Goal: Information Seeking & Learning: Learn about a topic

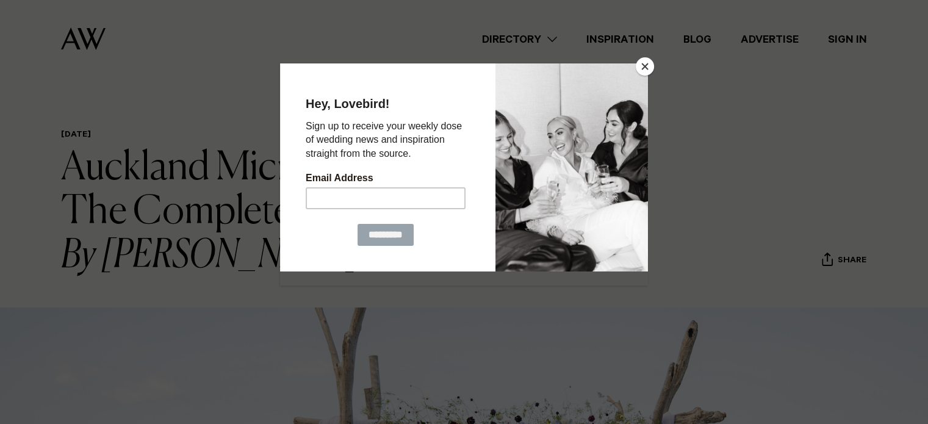
click at [649, 67] on button "Close" at bounding box center [645, 66] width 18 height 18
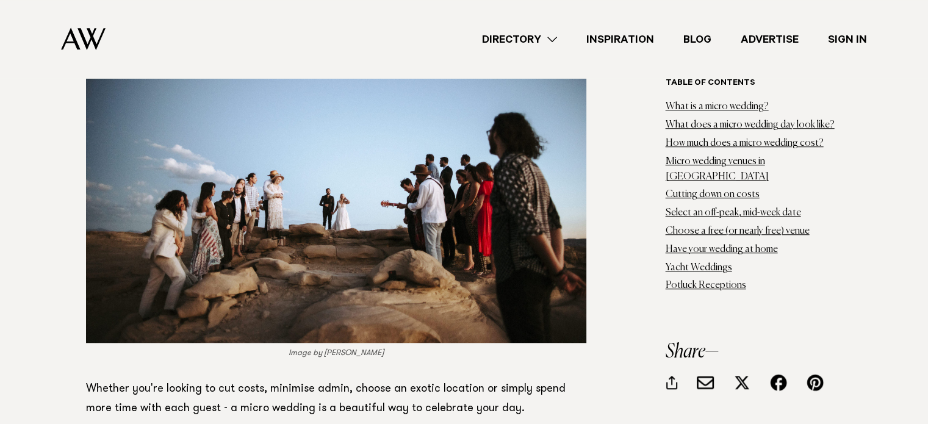
scroll to position [879, 0]
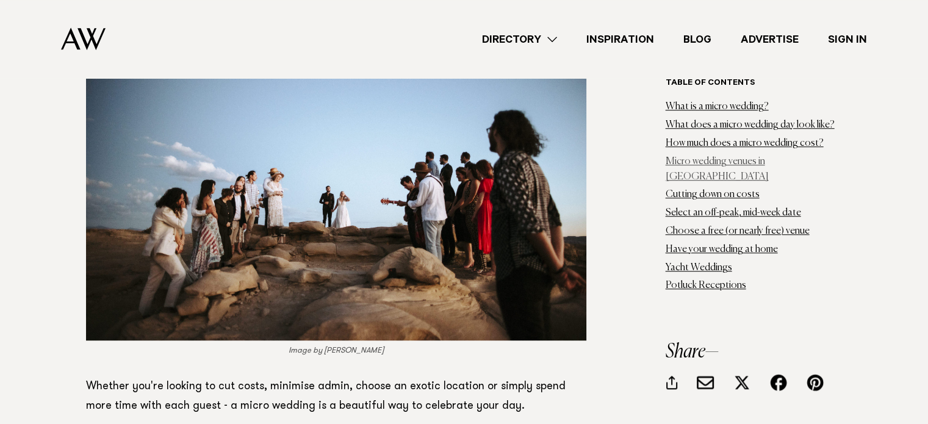
click at [763, 163] on link "Micro wedding venues in Auckland" at bounding box center [717, 169] width 103 height 25
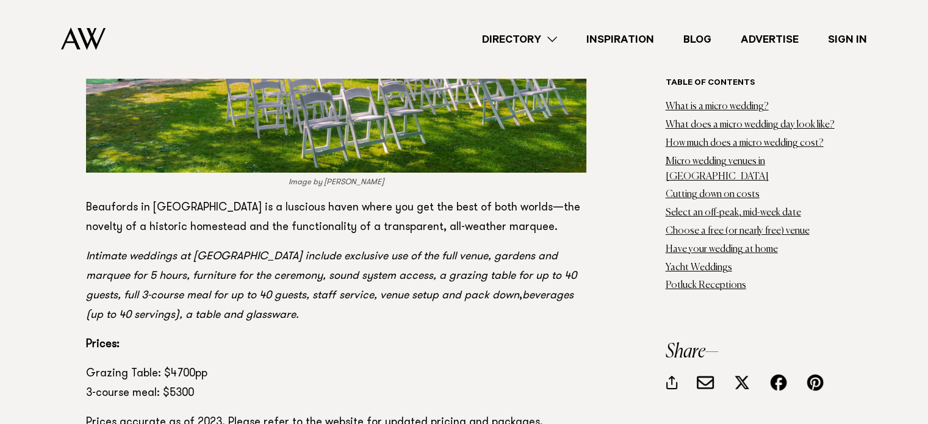
scroll to position [4494, 0]
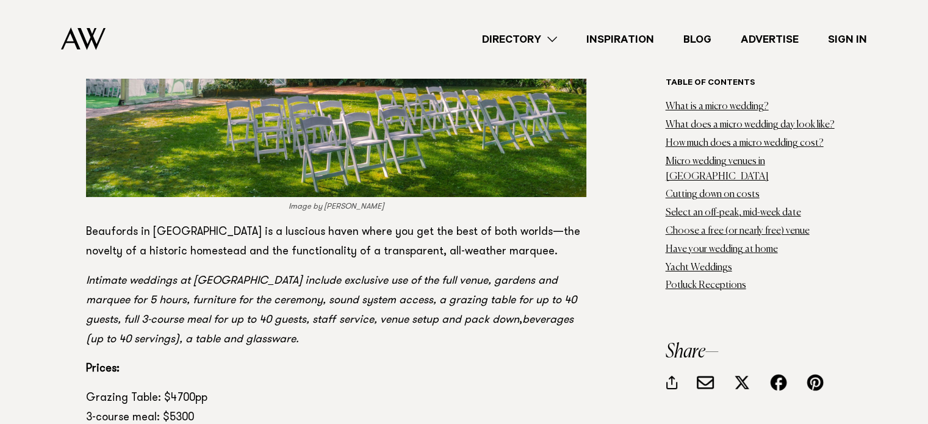
click at [481, 359] on p "Prices:" at bounding box center [336, 369] width 500 height 20
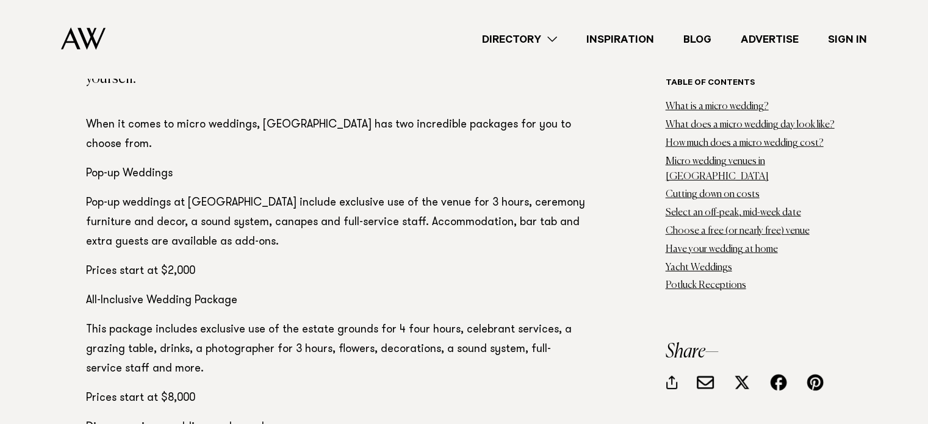
scroll to position [8277, 0]
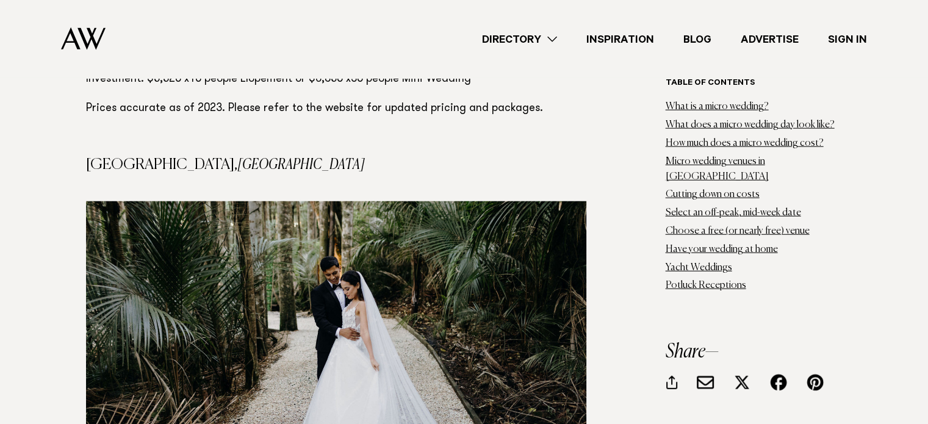
scroll to position [7692, 0]
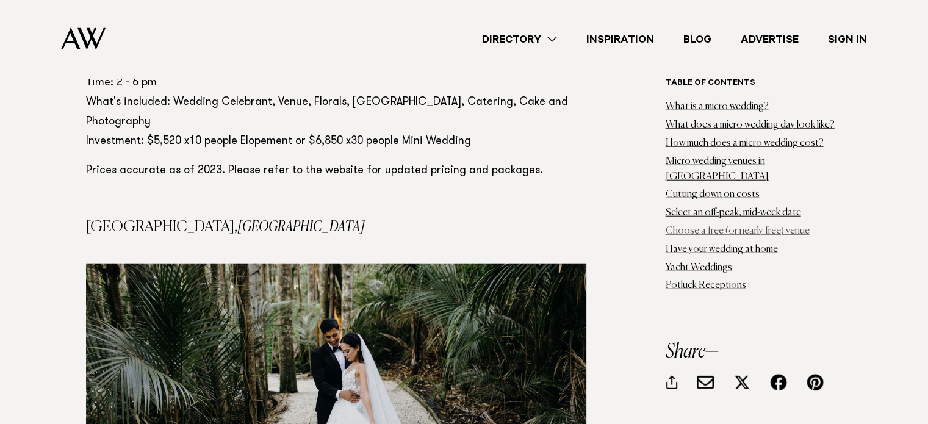
click at [785, 226] on link "Choose a free (or nearly free) venue" at bounding box center [738, 231] width 144 height 10
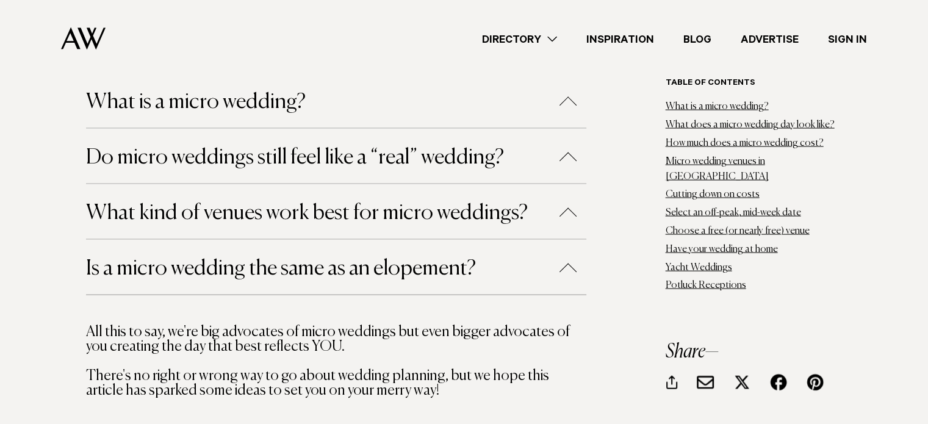
scroll to position [21126, 0]
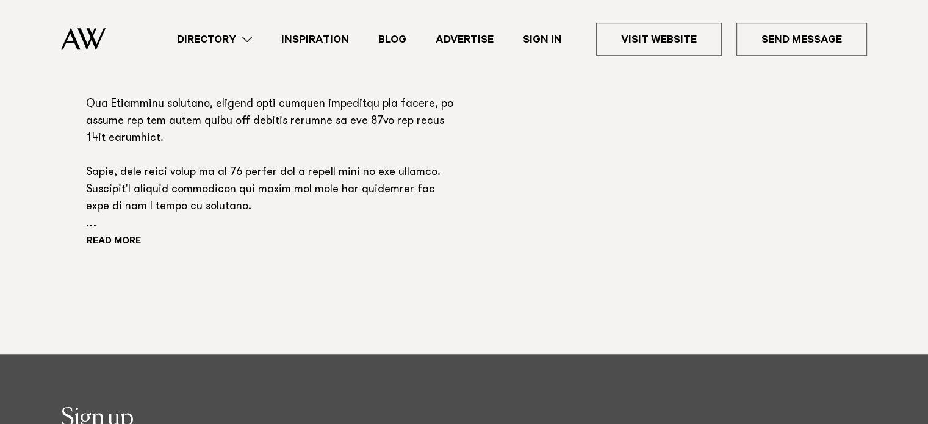
scroll to position [1021, 0]
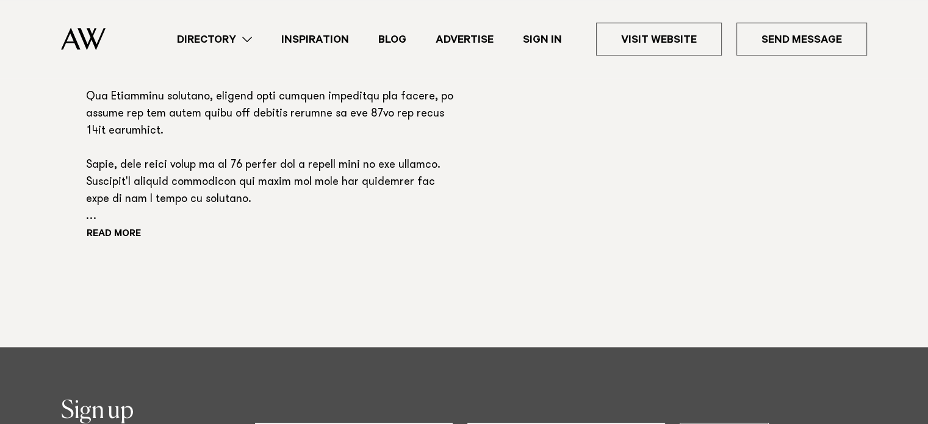
click at [102, 232] on button "Read more" at bounding box center [141, 235] width 110 height 18
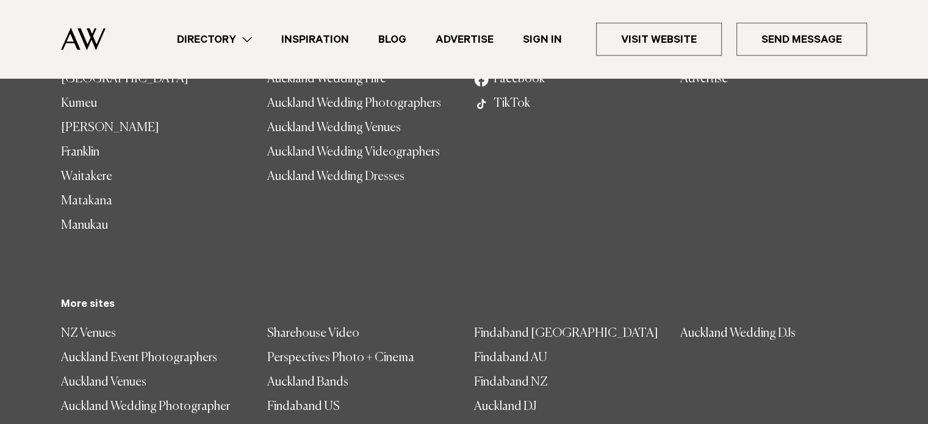
scroll to position [1754, 0]
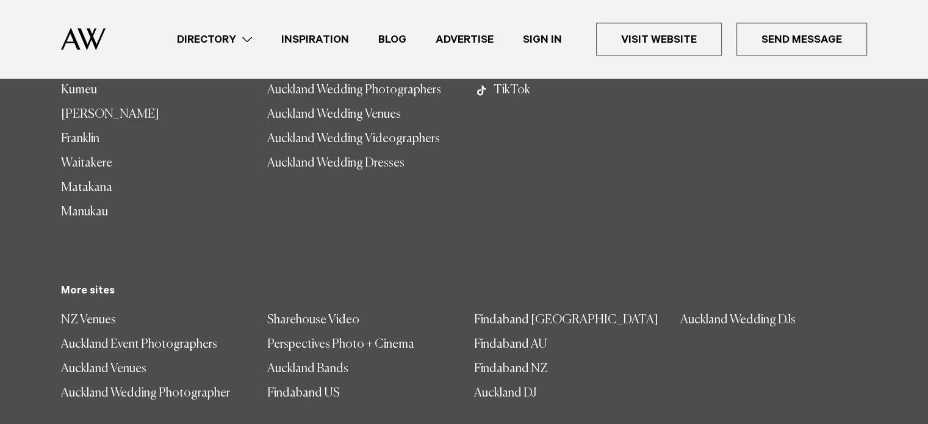
click at [925, 330] on footer "**********" at bounding box center [464, 168] width 928 height 665
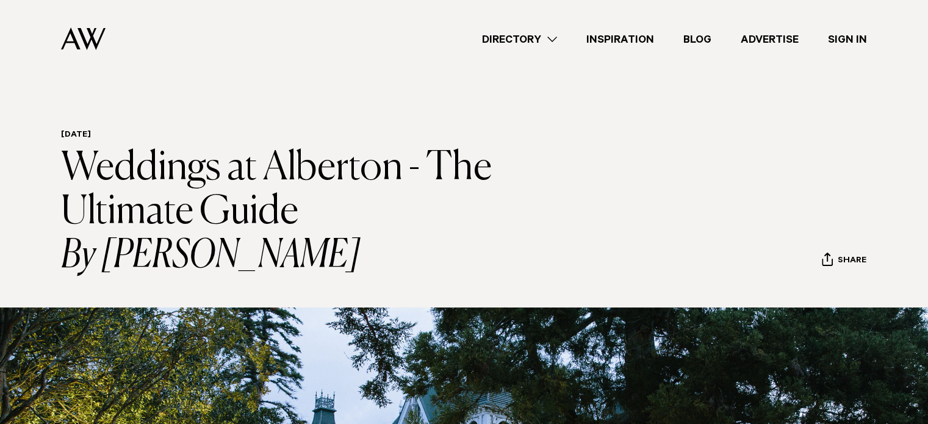
click at [520, 37] on link "Directory" at bounding box center [519, 39] width 104 height 16
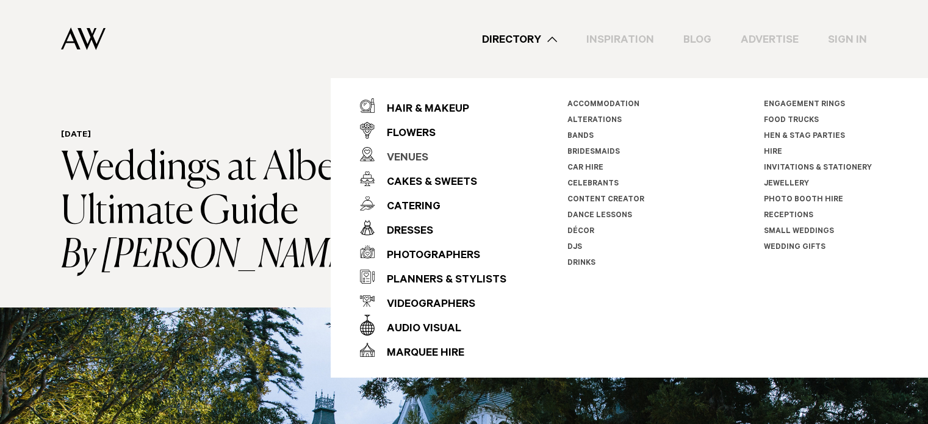
click at [415, 157] on div "Venues" at bounding box center [402, 158] width 54 height 24
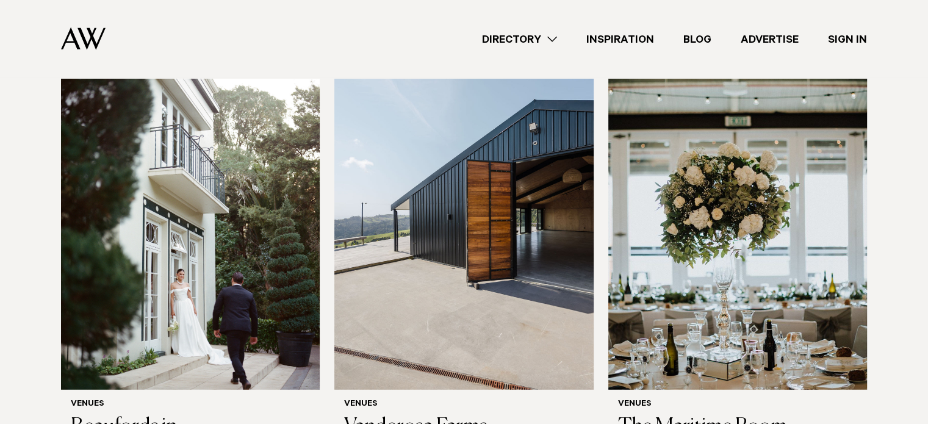
scroll to position [3244, 0]
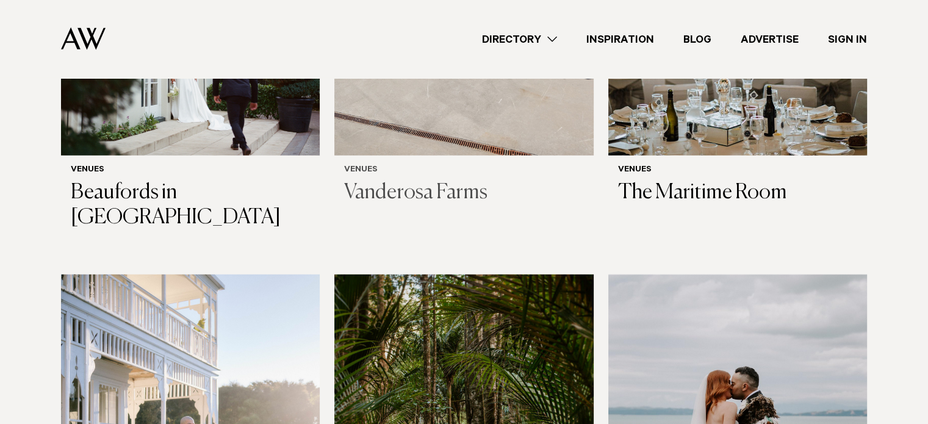
click at [535, 181] on h3 "Vanderosa Farms" at bounding box center [463, 193] width 239 height 25
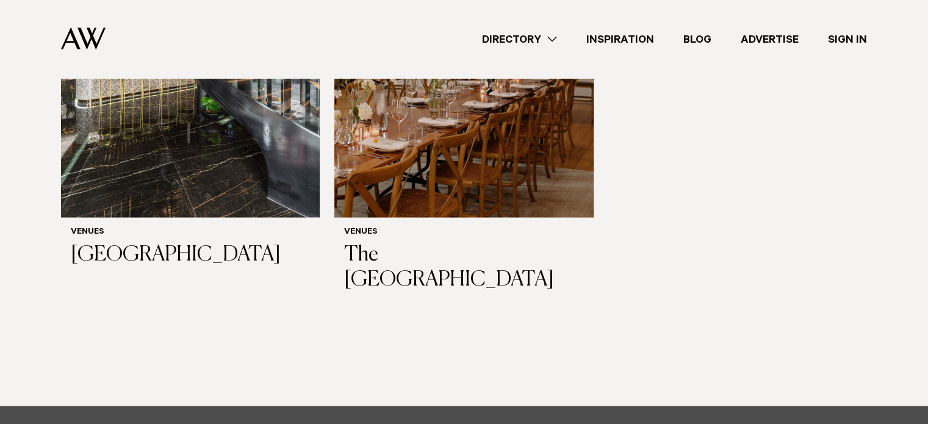
scroll to position [7129, 0]
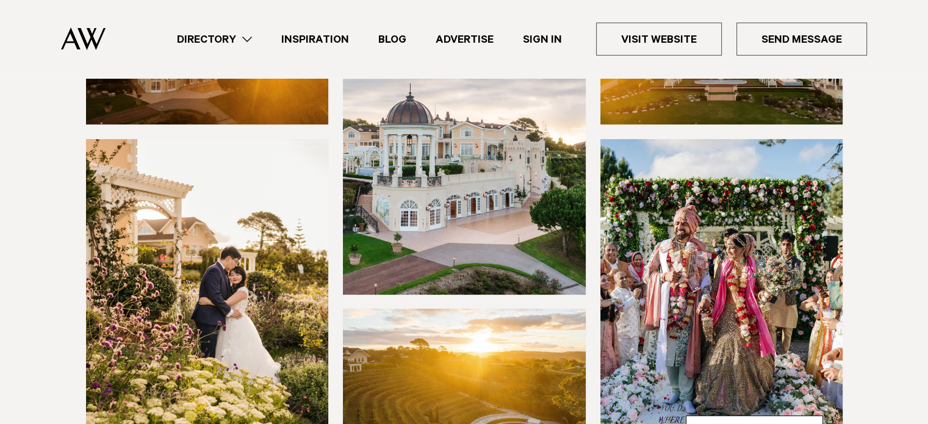
scroll to position [257, 0]
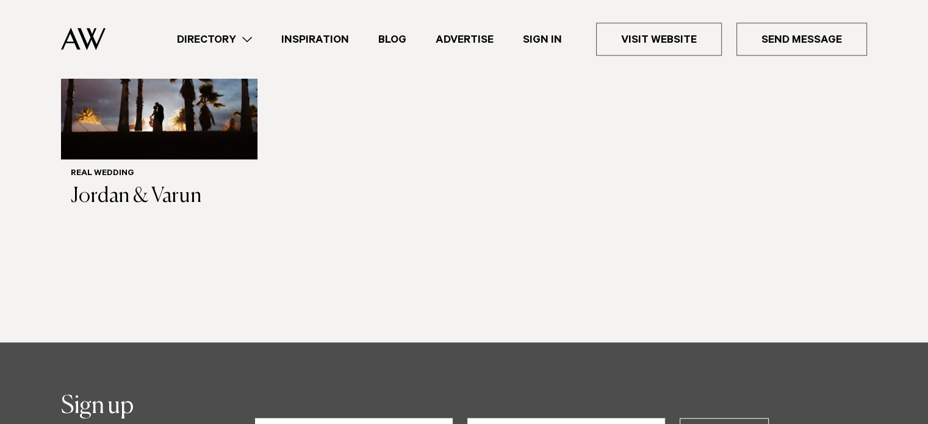
scroll to position [1511, 0]
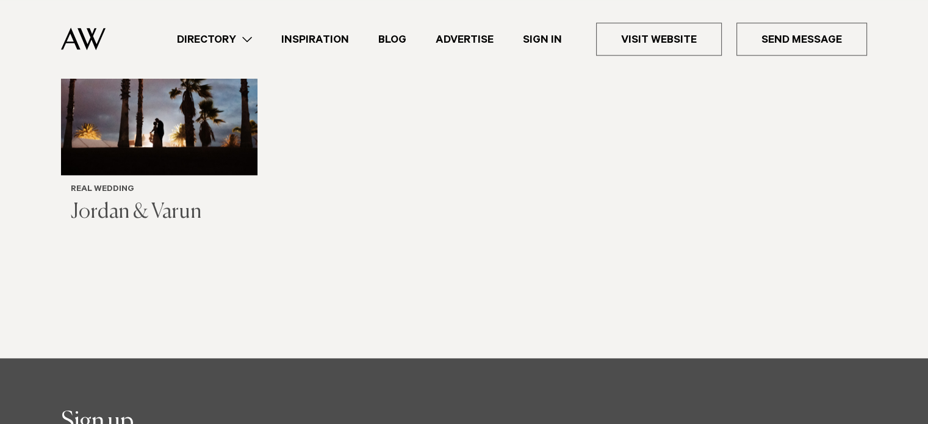
click at [128, 204] on h3 "Jordan & Varun" at bounding box center [159, 212] width 177 height 25
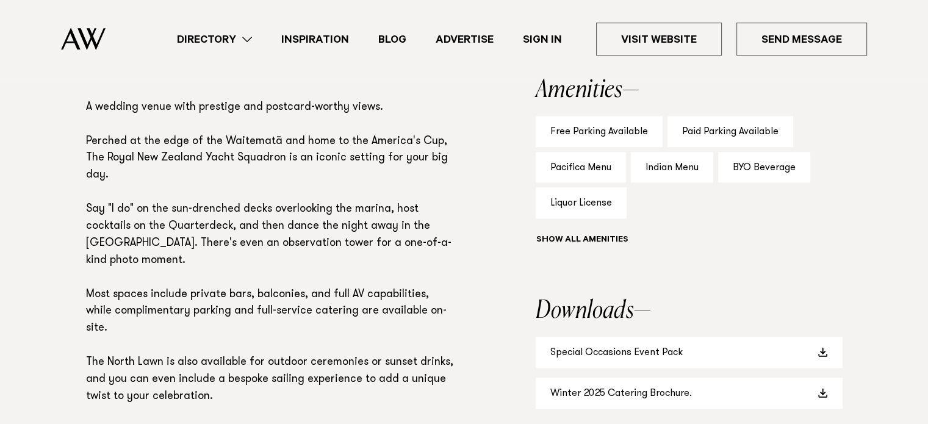
scroll to position [858, 0]
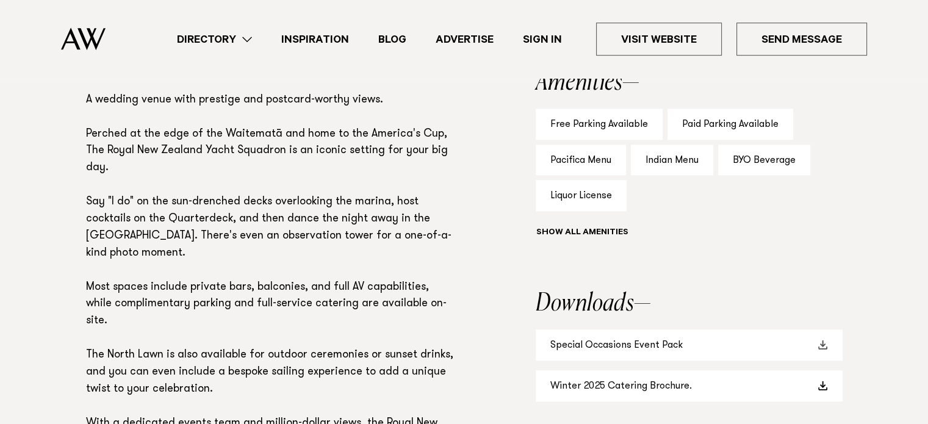
click at [666, 346] on link "Special Occasions Event Pack" at bounding box center [689, 345] width 307 height 31
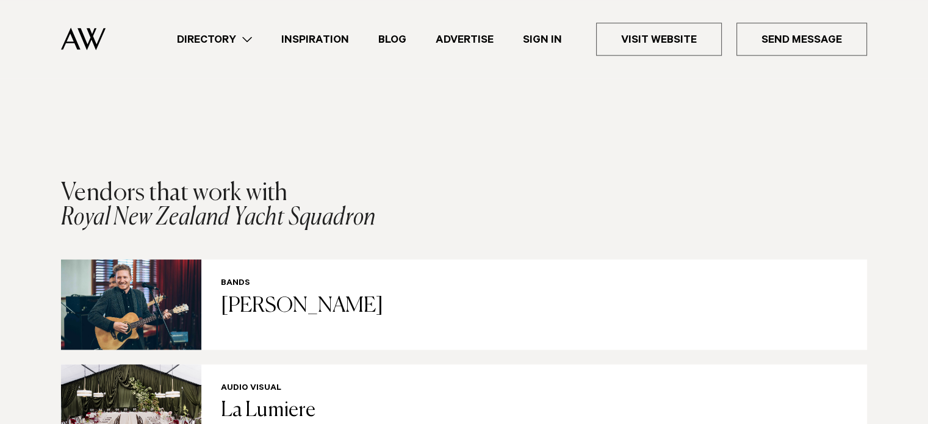
scroll to position [1708, 0]
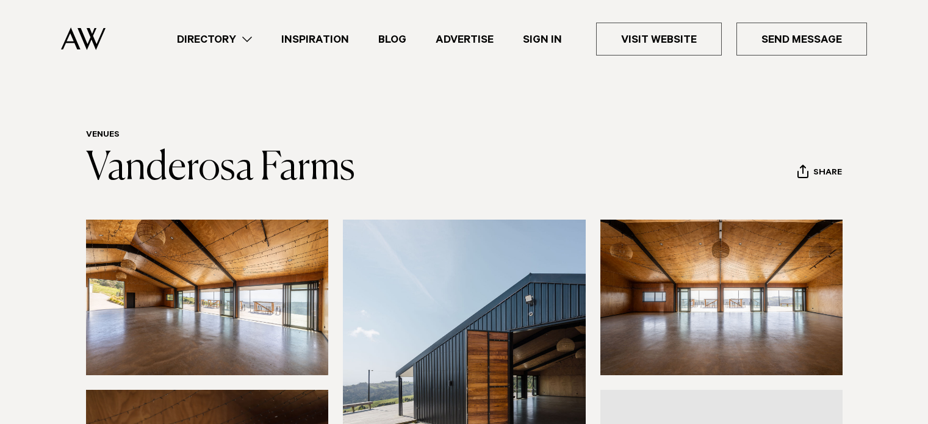
scroll to position [24, 0]
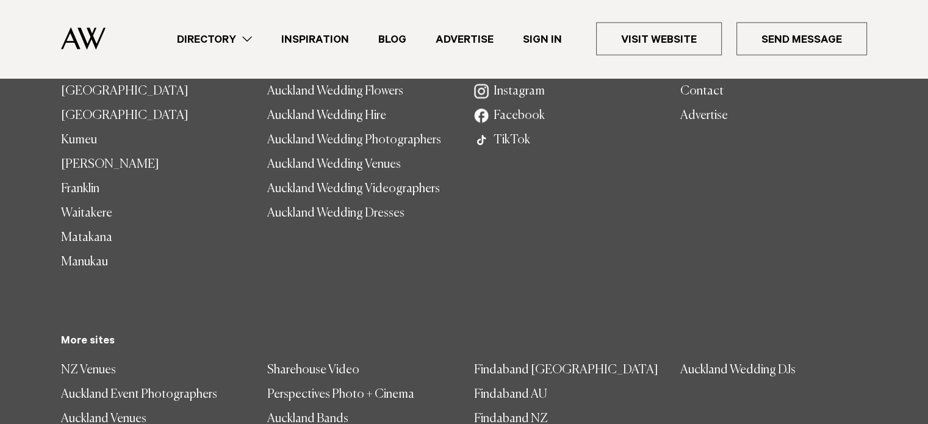
scroll to position [2664, 0]
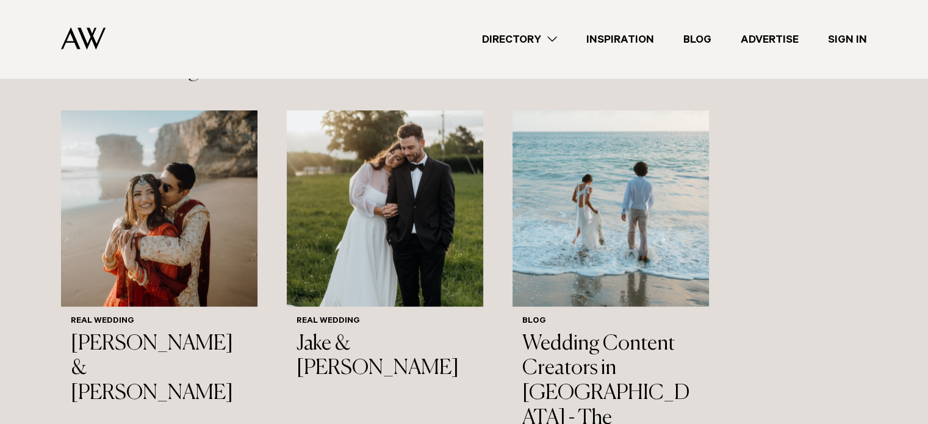
scroll to position [12051, 0]
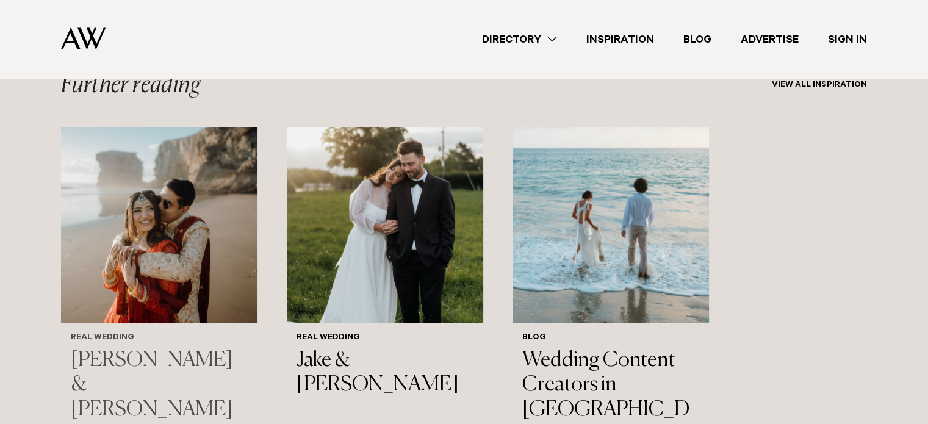
click at [171, 210] on img "1 / 3" at bounding box center [159, 225] width 196 height 196
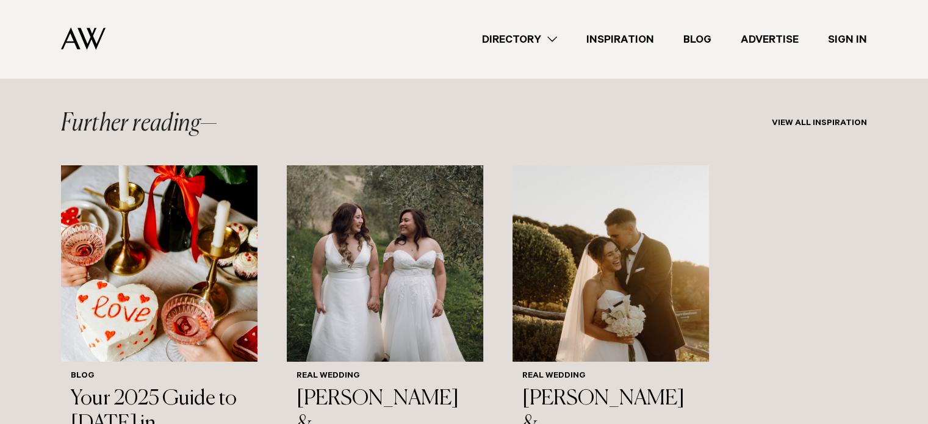
scroll to position [13054, 0]
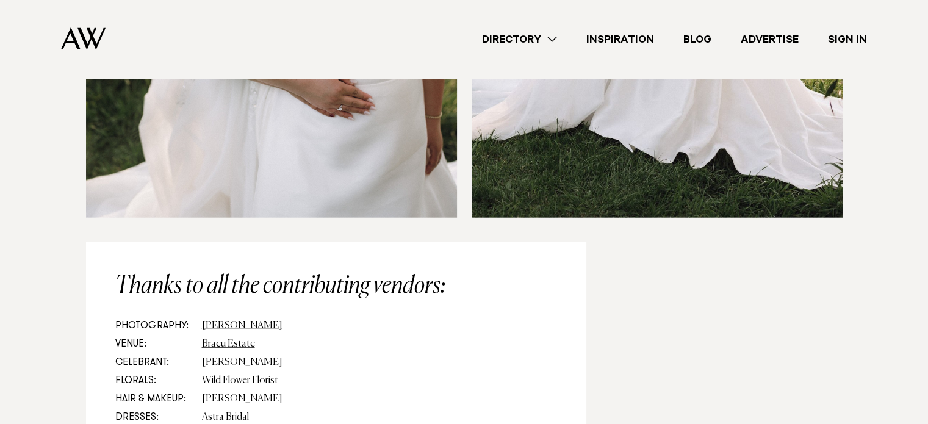
scroll to position [7685, 0]
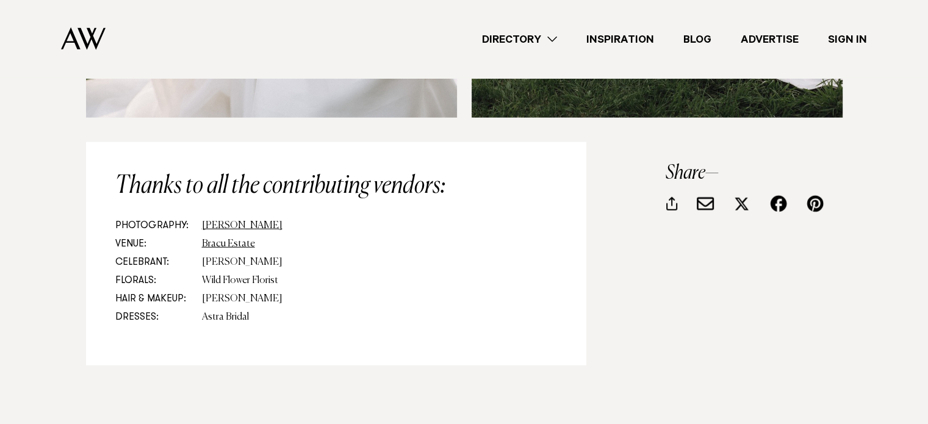
drag, startPoint x: 936, startPoint y: 18, endPoint x: 913, endPoint y: 356, distance: 338.8
click at [214, 239] on link "Bracu Estate" at bounding box center [228, 244] width 53 height 10
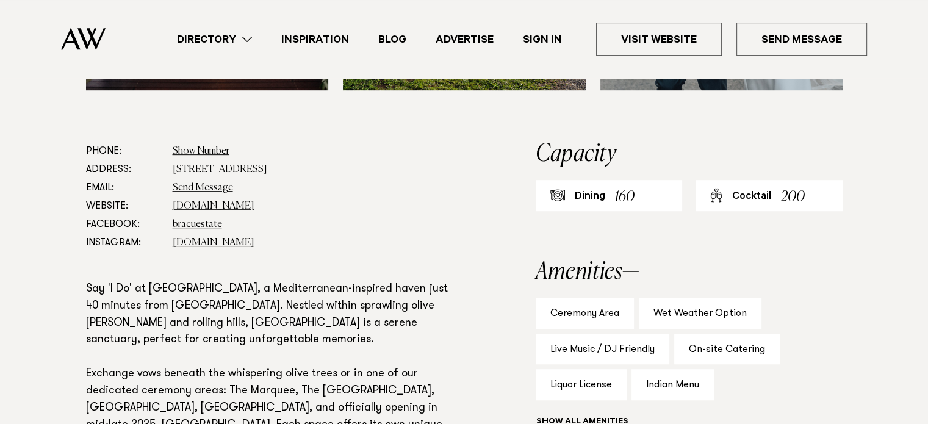
scroll to position [634, 0]
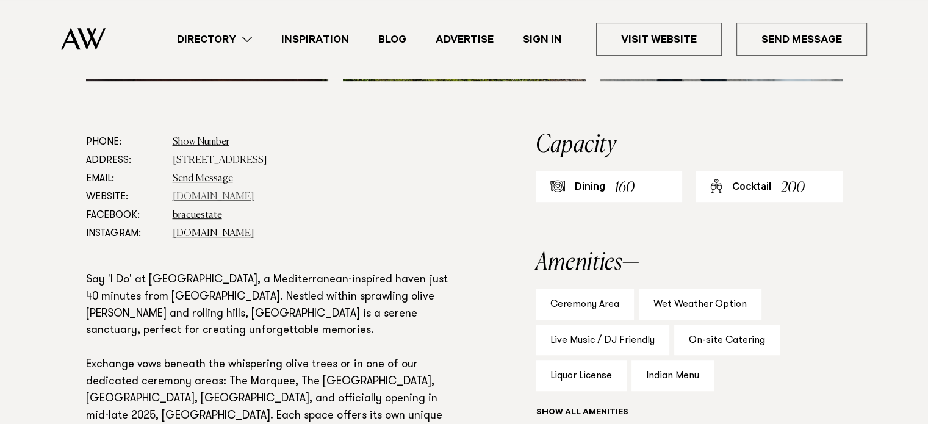
click at [209, 195] on link "[DOMAIN_NAME]" at bounding box center [214, 197] width 82 height 10
